Goal: Find specific page/section: Find specific page/section

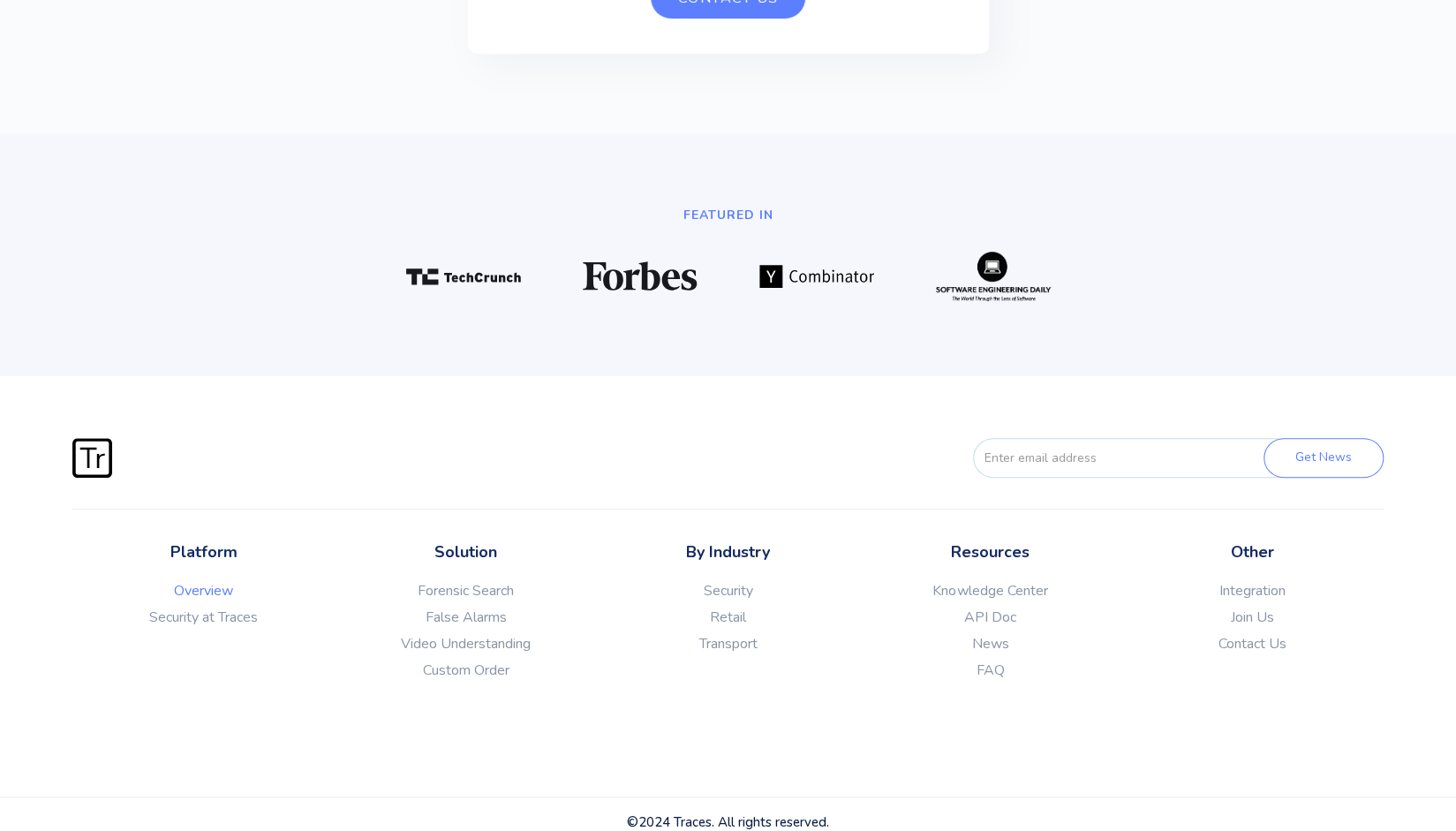
scroll to position [4830, 0]
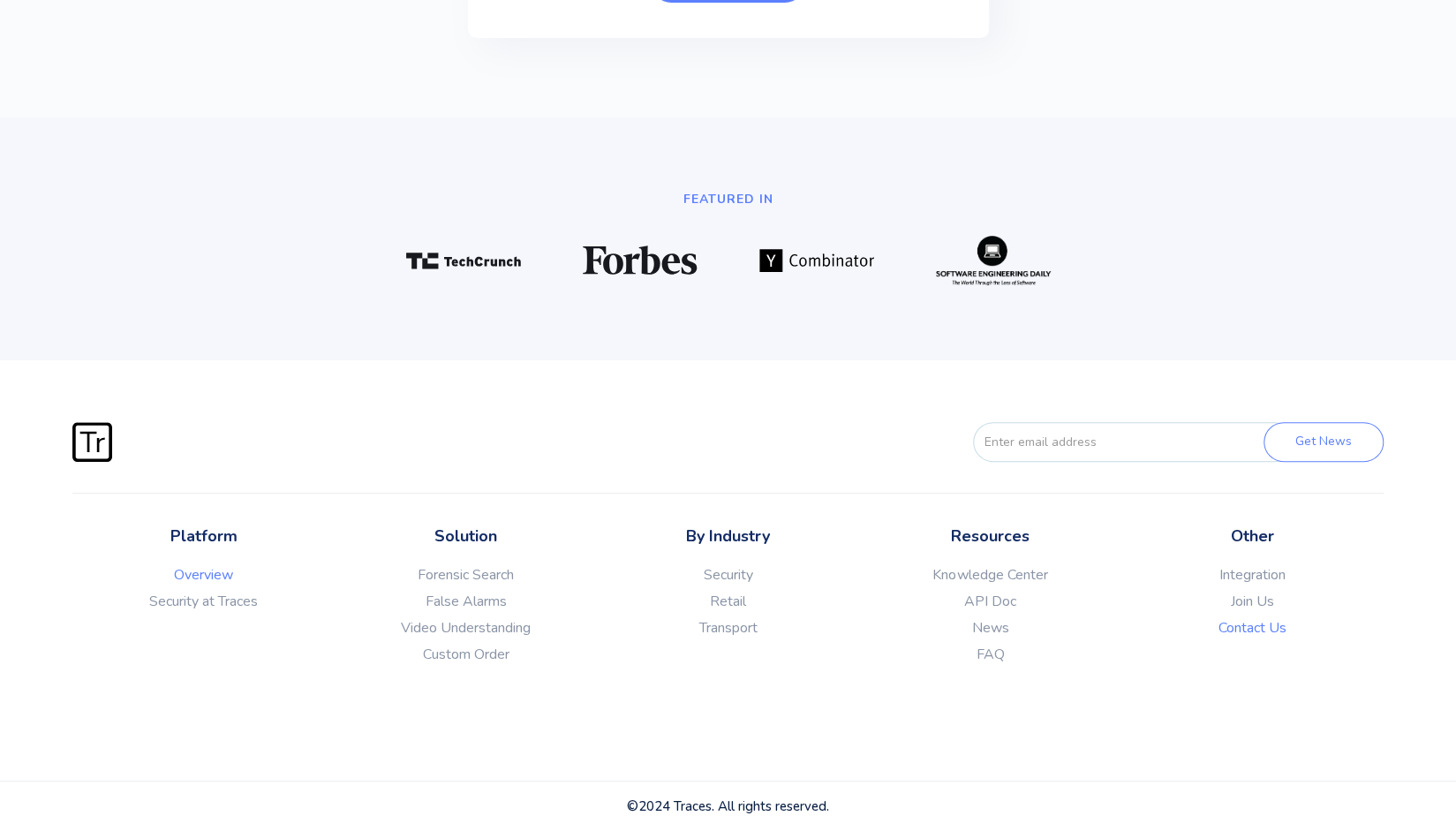
click at [1253, 624] on link "Contact Us" at bounding box center [1252, 627] width 262 height 17
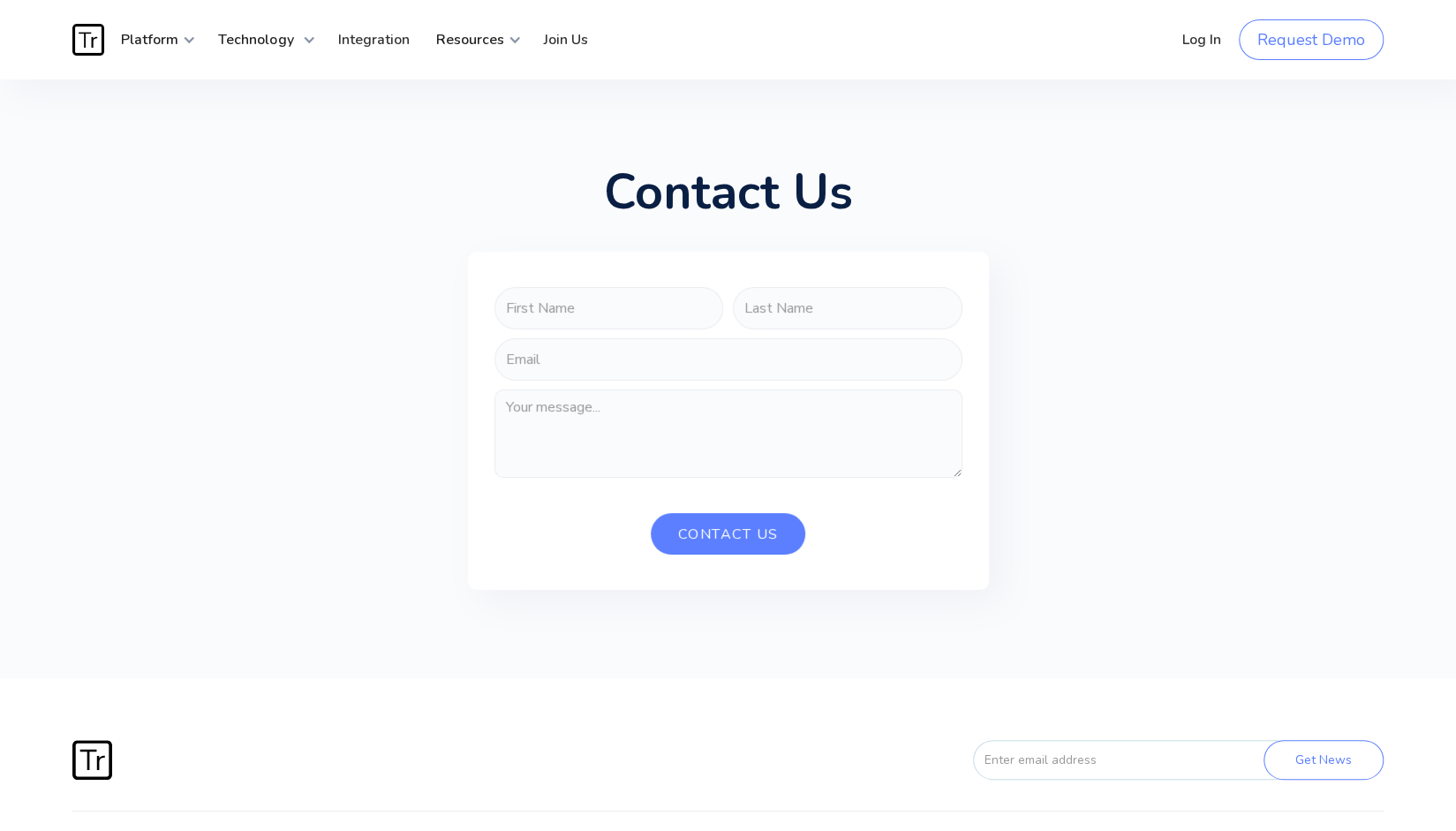
scroll to position [317, 0]
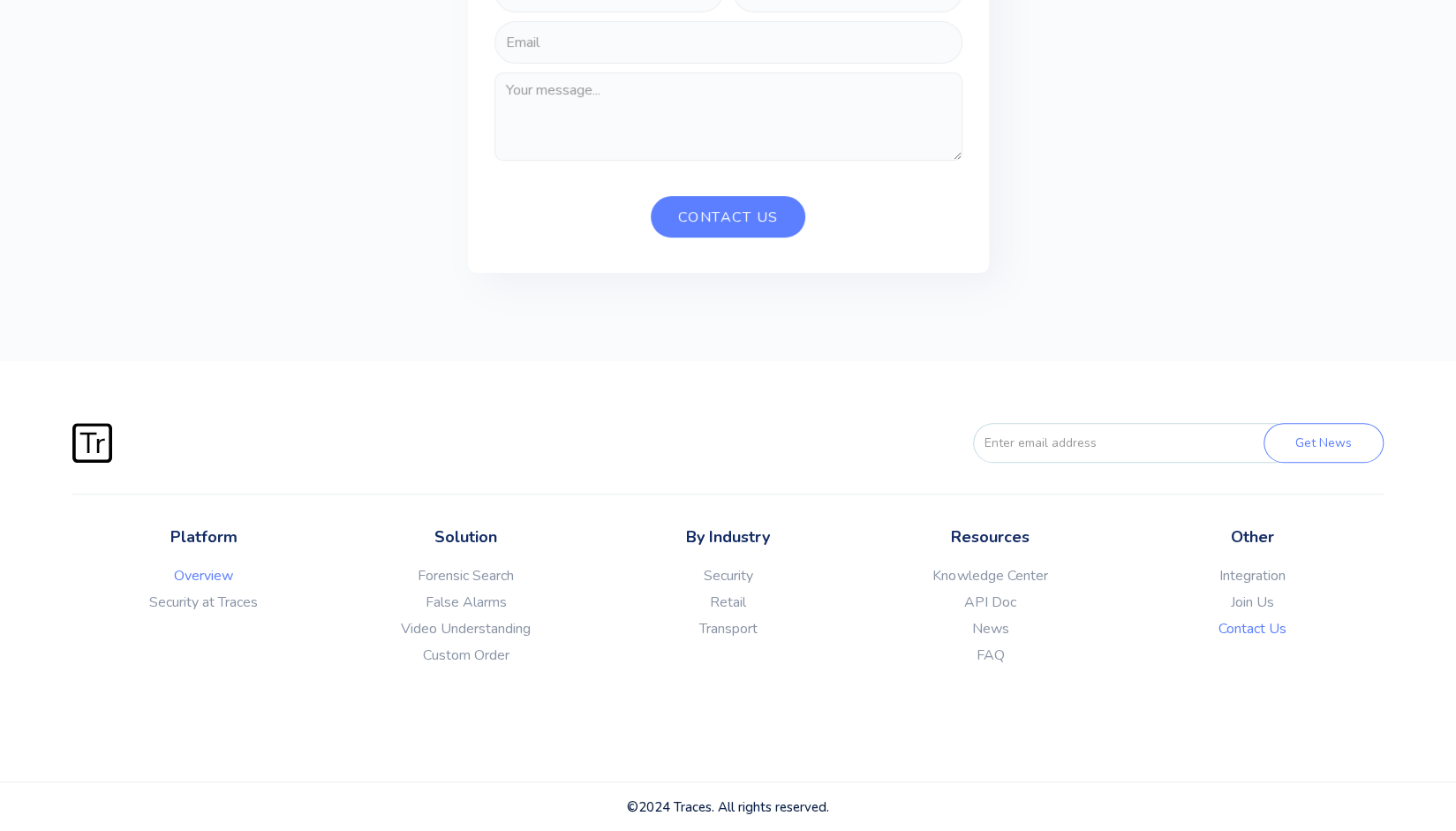
click at [219, 576] on link "Overview" at bounding box center [204, 576] width 262 height 17
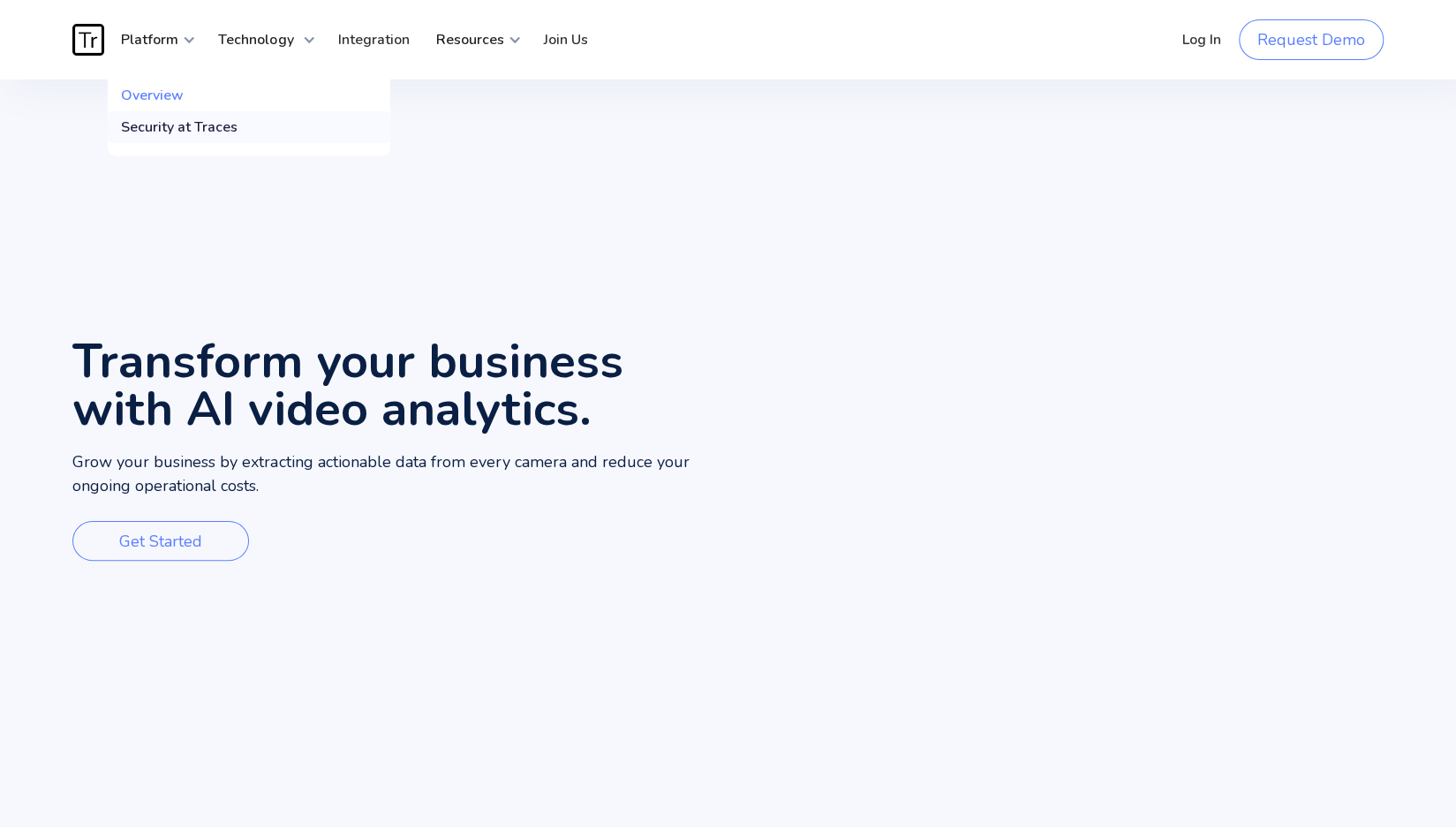
click at [167, 125] on div "Security at Traces" at bounding box center [180, 127] width 117 height 17
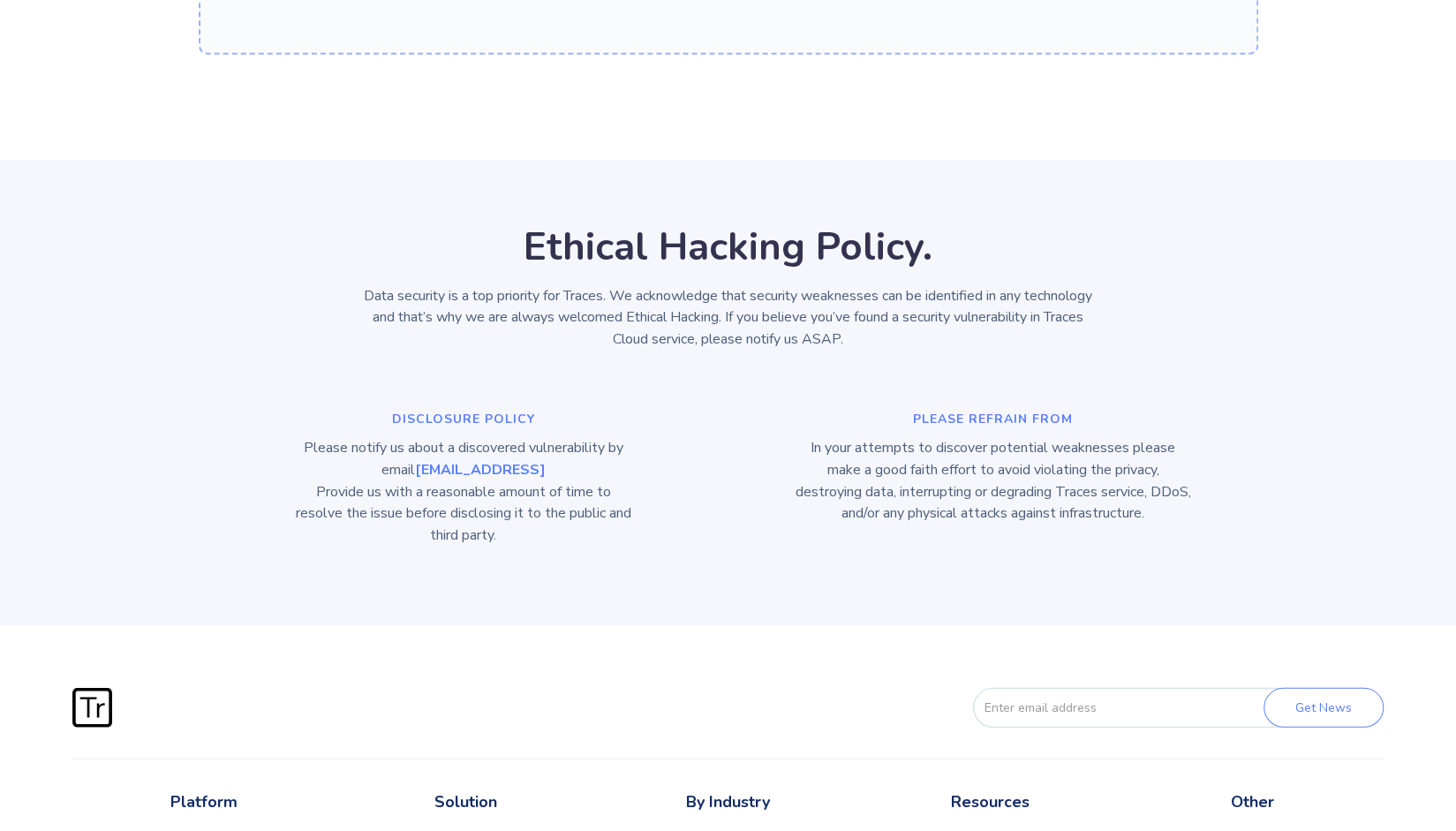
scroll to position [3021, 0]
